Goal: Browse casually: Explore the website without a specific task or goal

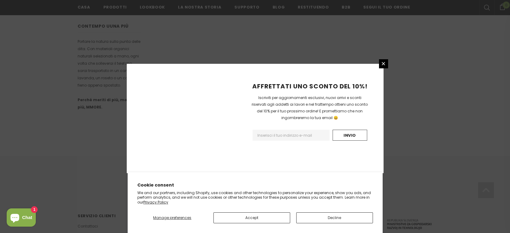
scroll to position [389, 0]
